Goal: Task Accomplishment & Management: Manage account settings

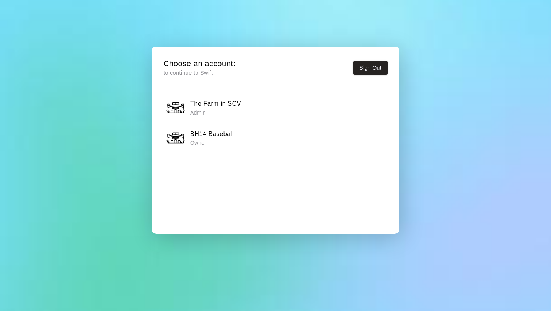
click at [218, 105] on h6 "The Farm in SCV" at bounding box center [215, 104] width 51 height 10
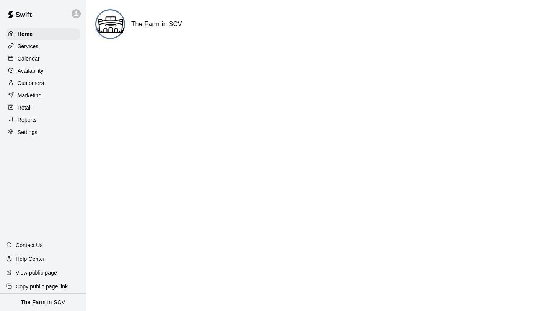
click at [34, 47] on p "Services" at bounding box center [28, 46] width 21 height 8
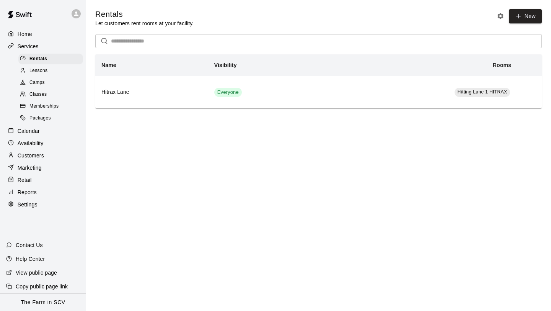
click at [46, 94] on span "Classes" at bounding box center [37, 95] width 17 height 8
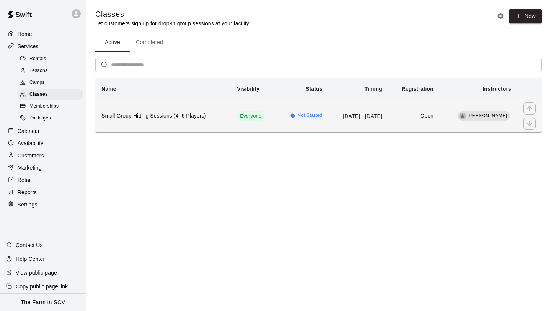
click at [298, 118] on span "Not Started" at bounding box center [310, 116] width 25 height 8
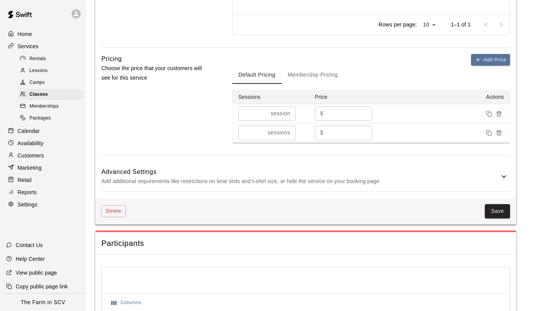
scroll to position [542, 0]
click at [509, 177] on div "Advanced Settings Add additional requirements like restrictions on time slots a…" at bounding box center [305, 178] width 409 height 30
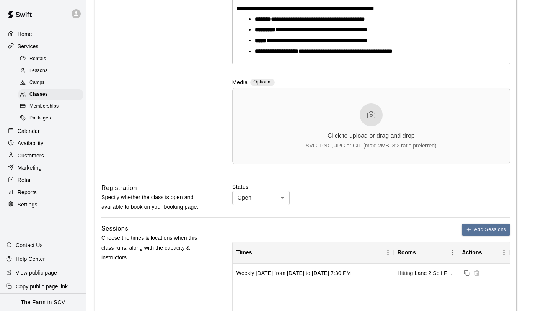
scroll to position [183, 0]
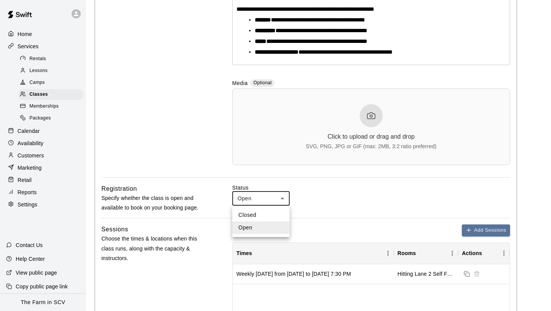
click at [272, 201] on div at bounding box center [275, 155] width 551 height 311
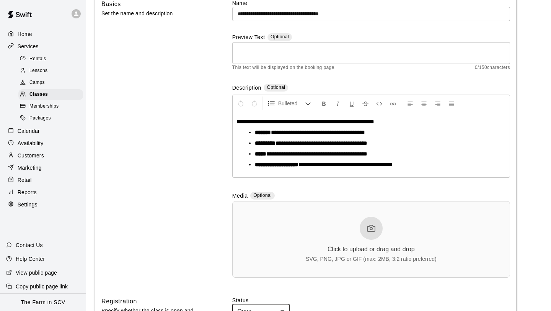
scroll to position [0, 0]
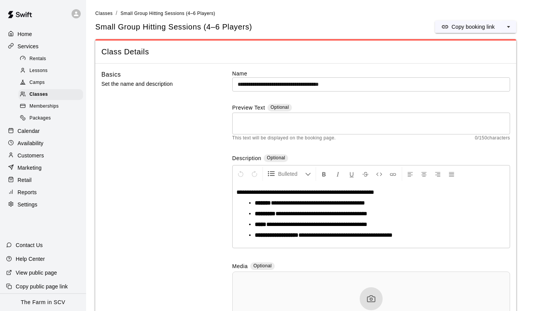
click at [44, 143] on div "Availability" at bounding box center [43, 142] width 74 height 11
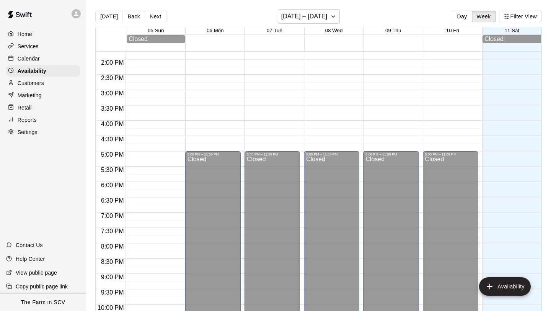
scroll to position [427, 0]
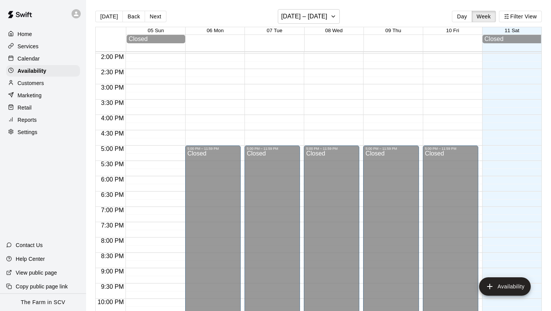
click at [30, 46] on p "Services" at bounding box center [28, 46] width 21 height 8
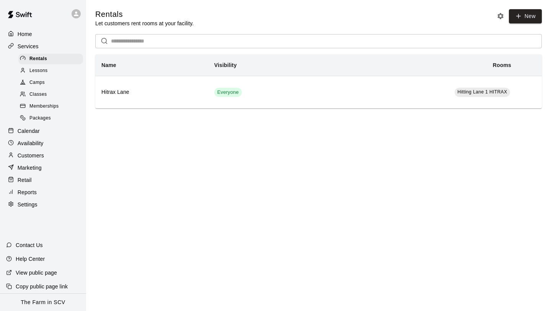
click at [49, 92] on div "Classes" at bounding box center [50, 94] width 65 height 11
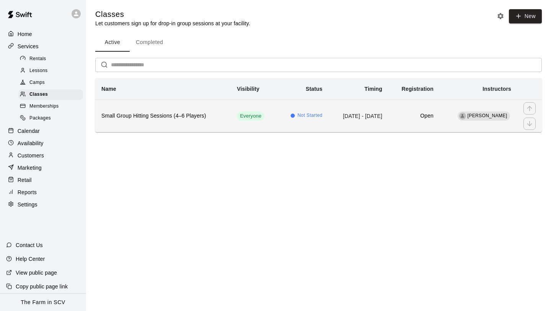
click at [156, 115] on h6 "Small Group Hitting Sessions (4–6 Players)" at bounding box center [162, 116] width 123 height 8
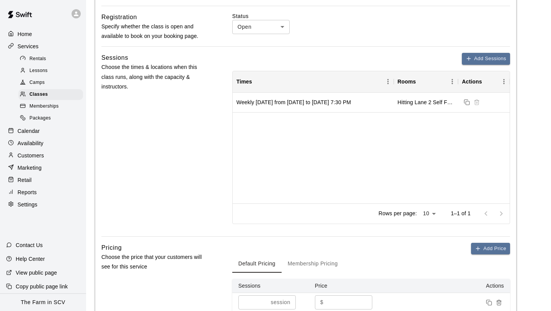
scroll to position [354, 0]
click at [334, 106] on div "Weekly [DATE] from [DATE] to [DATE] 7:30 PM" at bounding box center [293, 103] width 114 height 8
click at [351, 100] on div "Weekly [DATE] from [DATE] to [DATE] 7:30 PM" at bounding box center [293, 103] width 114 height 8
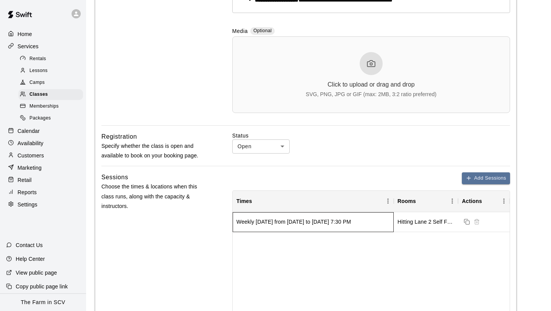
scroll to position [221, 0]
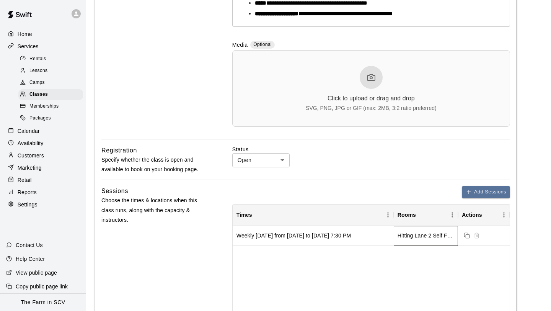
click at [426, 238] on div "Hitting Lane 2 Self Feeding Machine, Hitting Lane [GEOGRAPHIC_DATA]" at bounding box center [425, 235] width 57 height 8
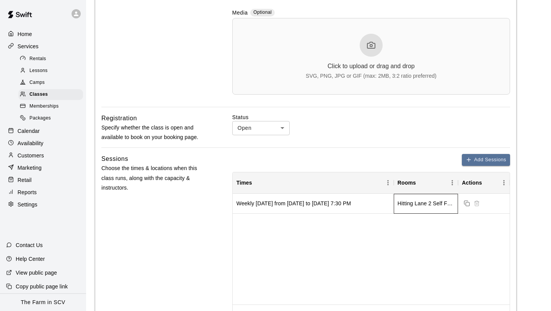
scroll to position [252, 0]
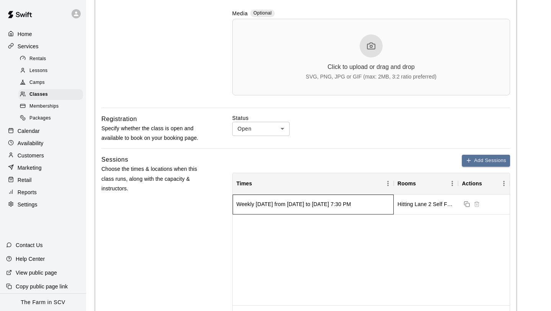
click at [311, 210] on div "Weekly [DATE] from [DATE] to [DATE] 7:30 PM" at bounding box center [313, 204] width 161 height 20
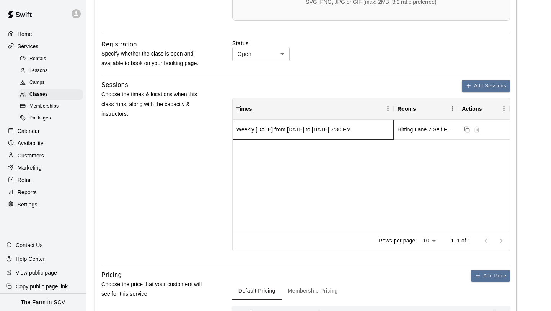
scroll to position [326, 0]
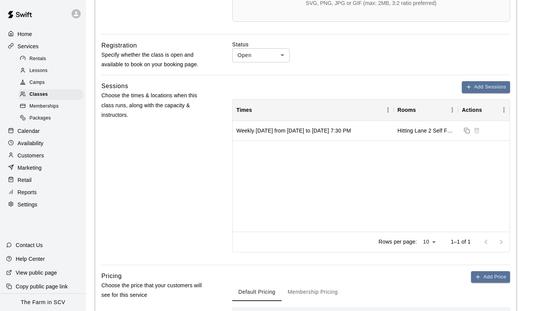
click at [501, 242] on div at bounding box center [493, 241] width 31 height 15
click at [322, 135] on div "Weekly [DATE] from [DATE] to [DATE] 7:30 PM" at bounding box center [313, 131] width 161 height 20
click at [269, 128] on div "Weekly [DATE] from [DATE] to [DATE] 7:30 PM" at bounding box center [293, 131] width 114 height 8
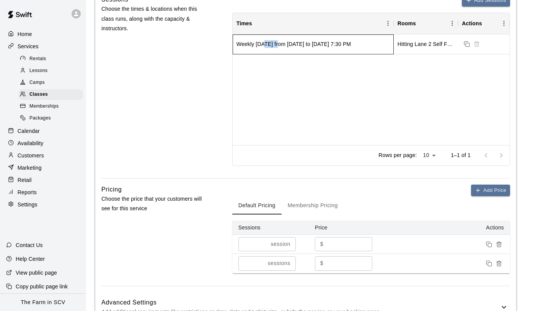
scroll to position [411, 0]
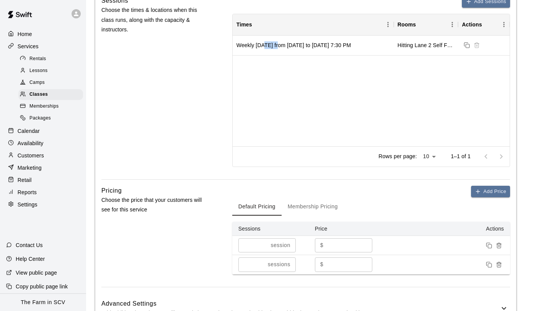
click at [318, 207] on button "Membership Pricing" at bounding box center [313, 206] width 62 height 18
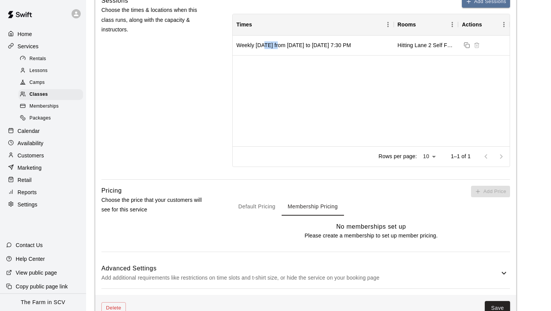
click at [245, 204] on button "Default Pricing" at bounding box center [256, 206] width 49 height 18
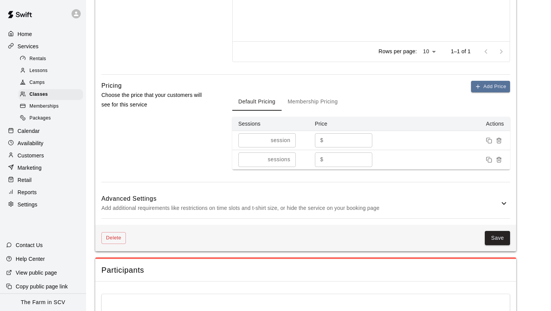
scroll to position [630, 0]
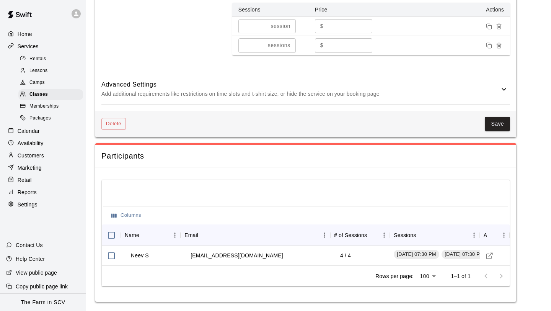
click at [23, 243] on p "Contact Us" at bounding box center [29, 245] width 27 height 8
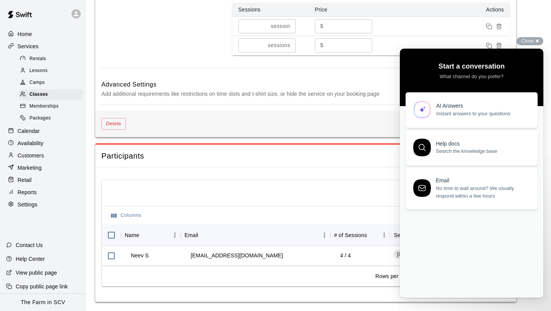
scroll to position [0, 0]
click at [455, 108] on span "Instant answers to your questions" at bounding box center [482, 112] width 93 height 8
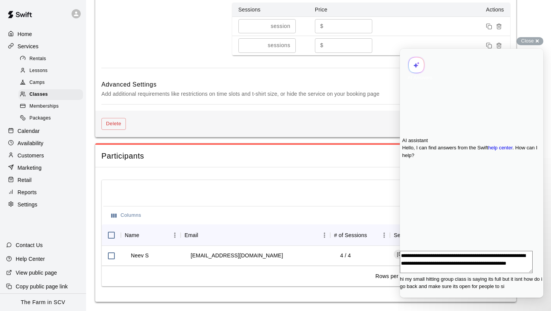
scroll to position [0, 0]
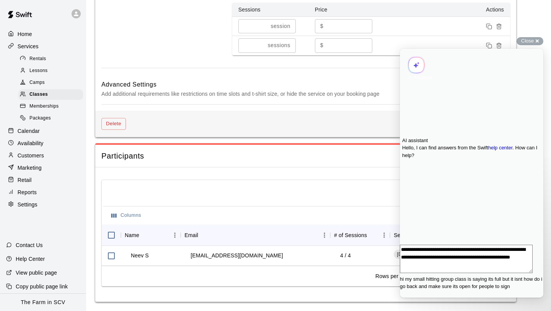
type textarea "**********"
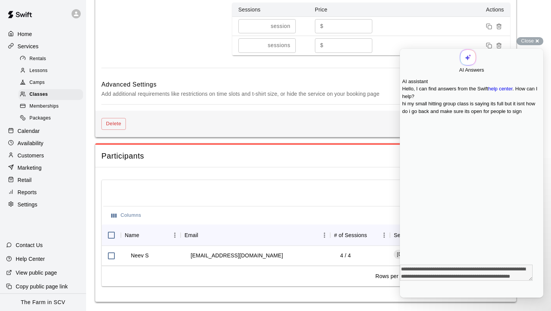
scroll to position [0, 0]
click at [425, 280] on textarea "**********" at bounding box center [466, 272] width 133 height 16
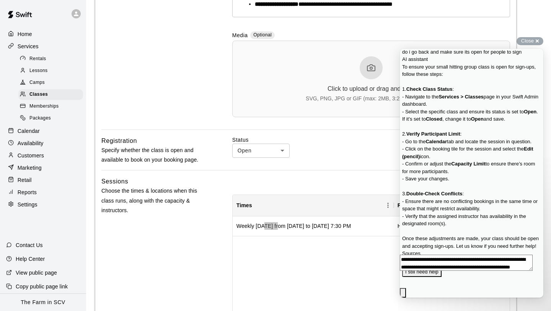
scroll to position [69, 0]
click at [327, 181] on div "Add Sessions" at bounding box center [371, 182] width 278 height 12
click at [27, 134] on p "Calendar" at bounding box center [29, 131] width 22 height 8
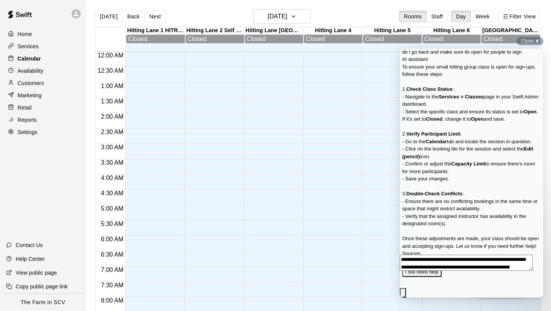
scroll to position [423, 0]
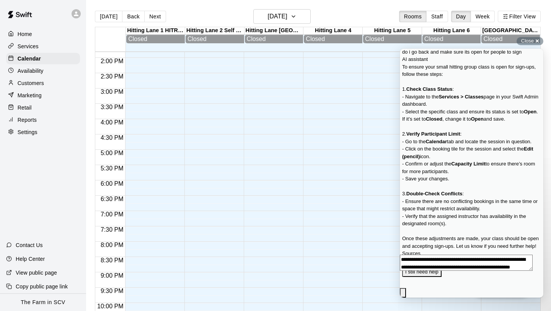
click at [459, 5] on span "Go back" at bounding box center [459, 2] width 0 height 6
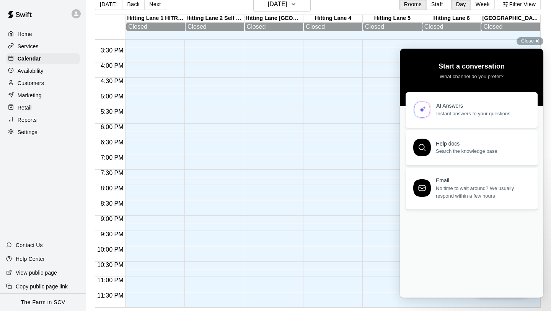
scroll to position [466, 0]
click at [296, 4] on icon "button" at bounding box center [293, 4] width 6 height 9
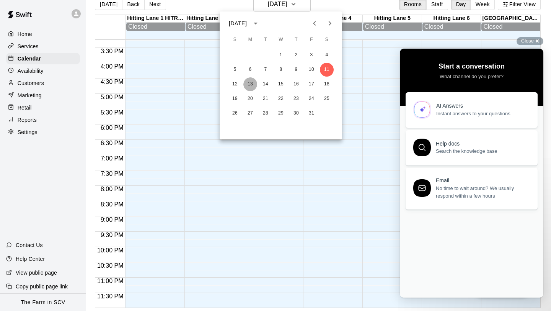
click at [250, 83] on button "13" at bounding box center [250, 84] width 14 height 14
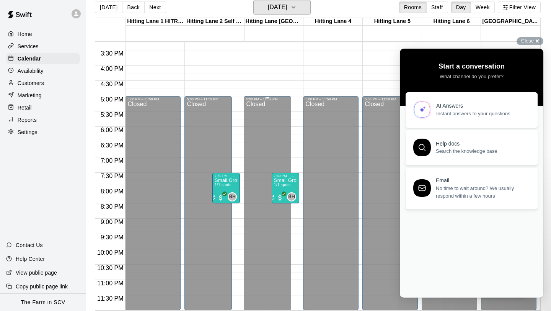
scroll to position [12, 0]
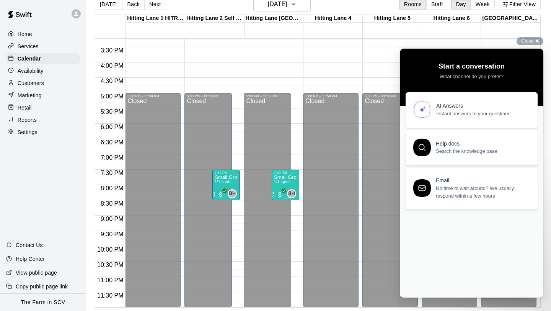
click at [285, 195] on div "BH 0" at bounding box center [283, 193] width 28 height 9
click at [277, 198] on icon "edit" at bounding box center [276, 196] width 9 height 9
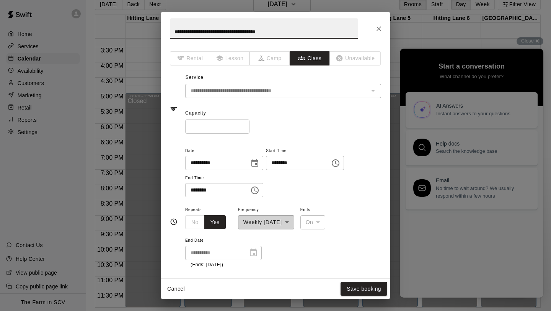
click at [220, 129] on input "*" at bounding box center [217, 126] width 64 height 14
click at [243, 125] on input "*" at bounding box center [217, 126] width 64 height 14
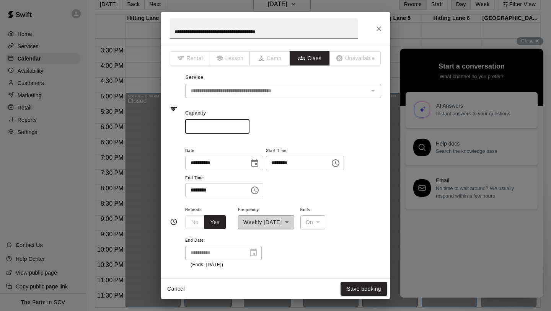
type input "*"
click at [243, 125] on input "*" at bounding box center [217, 126] width 64 height 14
click at [357, 286] on button "Save booking" at bounding box center [363, 289] width 47 height 14
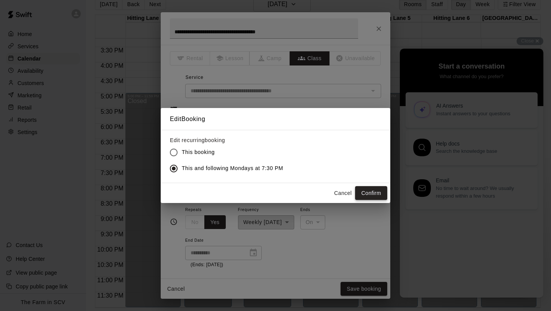
click at [381, 198] on button "Confirm" at bounding box center [371, 193] width 32 height 14
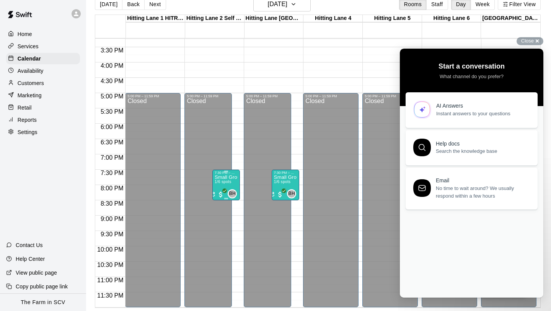
click at [221, 182] on icon "edit" at bounding box center [222, 182] width 9 height 9
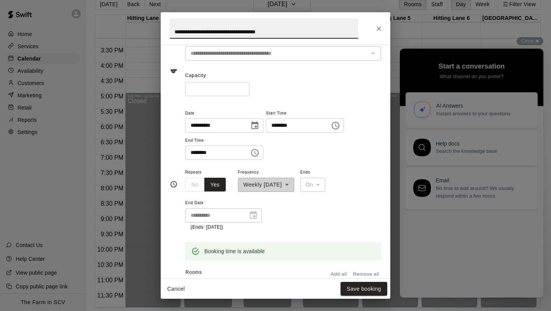
scroll to position [32, 0]
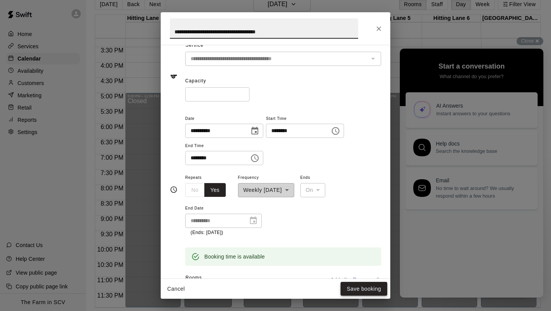
click at [349, 289] on button "Save booking" at bounding box center [363, 289] width 47 height 14
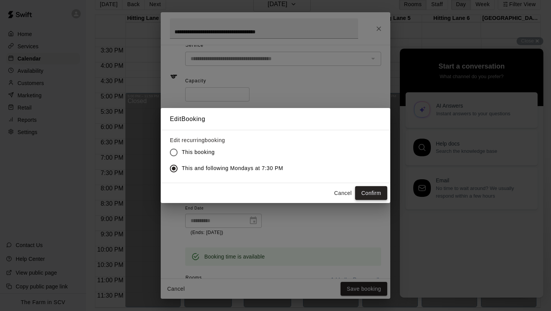
click at [367, 195] on button "Confirm" at bounding box center [371, 193] width 32 height 14
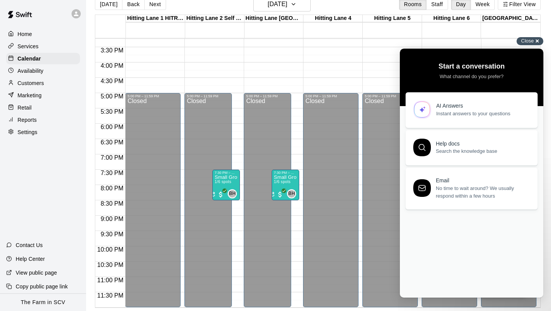
click at [531, 44] on div "Close cross-small" at bounding box center [529, 41] width 27 height 8
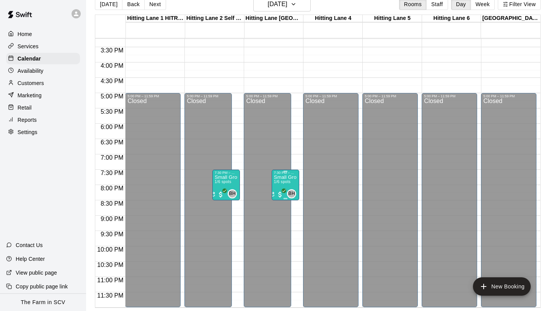
click at [280, 200] on img "edit" at bounding box center [281, 200] width 9 height 9
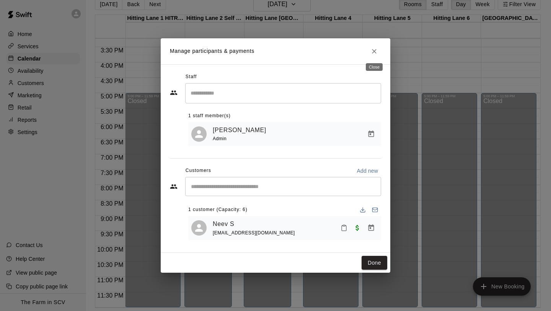
click at [375, 50] on icon "Close" at bounding box center [374, 51] width 5 height 5
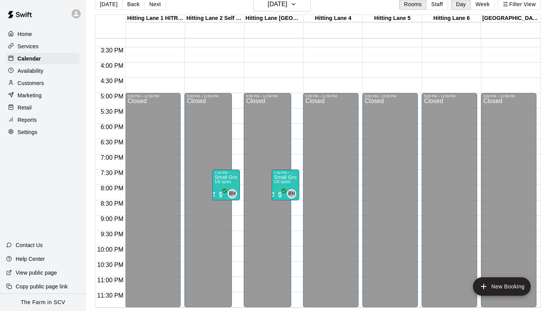
click at [14, 34] on div at bounding box center [13, 34] width 10 height 7
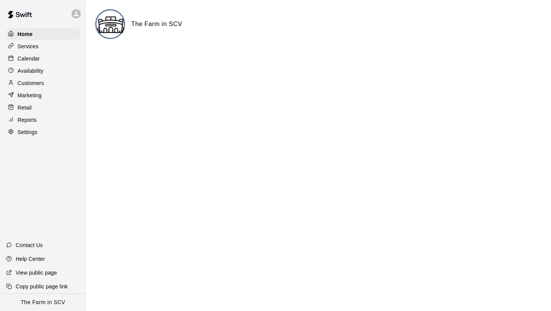
click at [17, 46] on div at bounding box center [13, 46] width 10 height 7
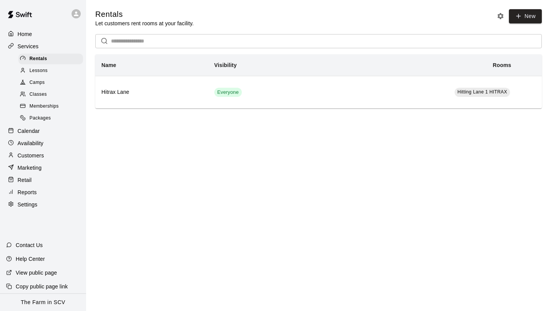
click at [34, 157] on p "Customers" at bounding box center [31, 155] width 26 height 8
